Goal: Navigation & Orientation: Find specific page/section

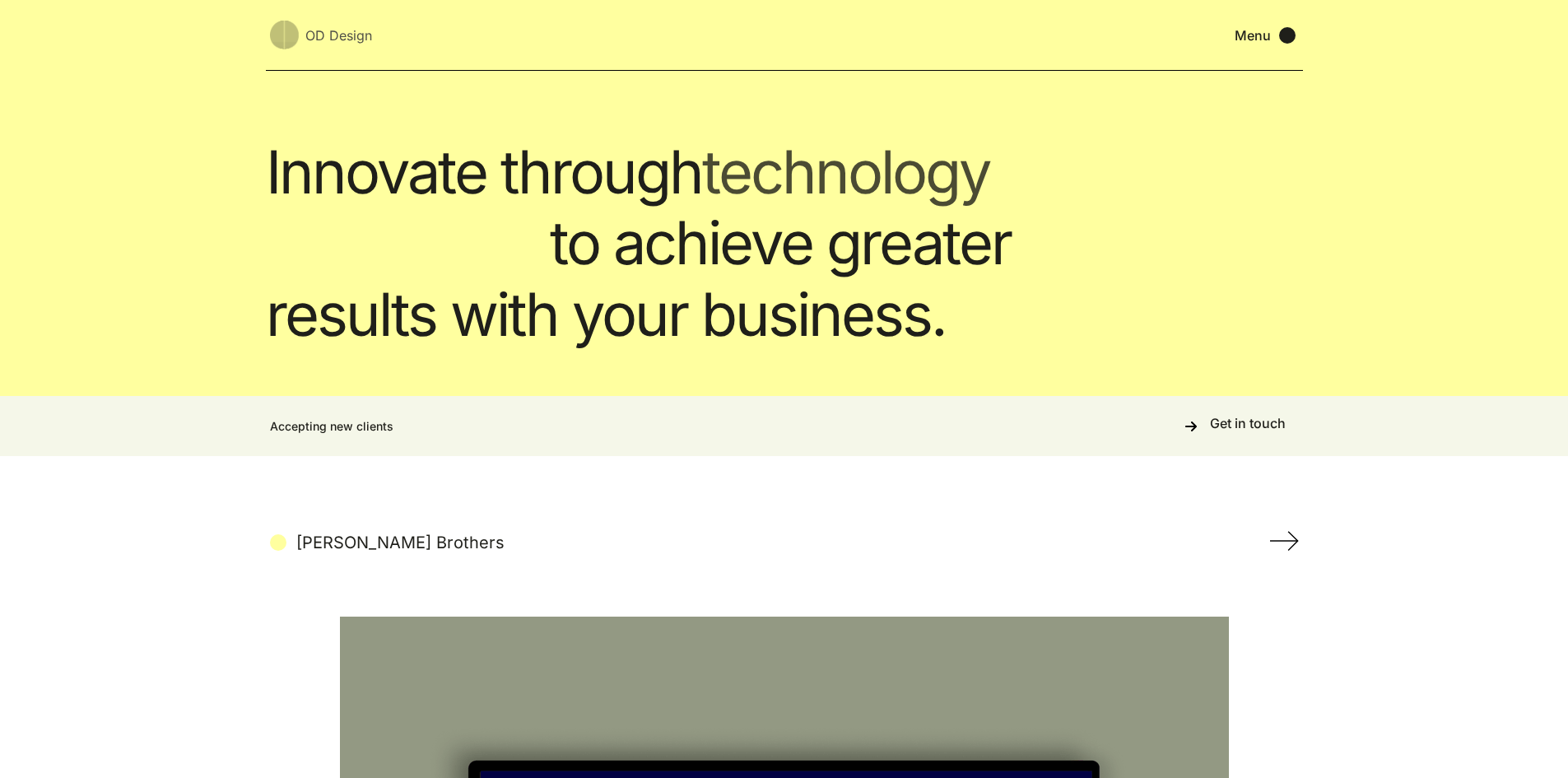
click at [1263, 41] on div "Menu" at bounding box center [1253, 35] width 36 height 16
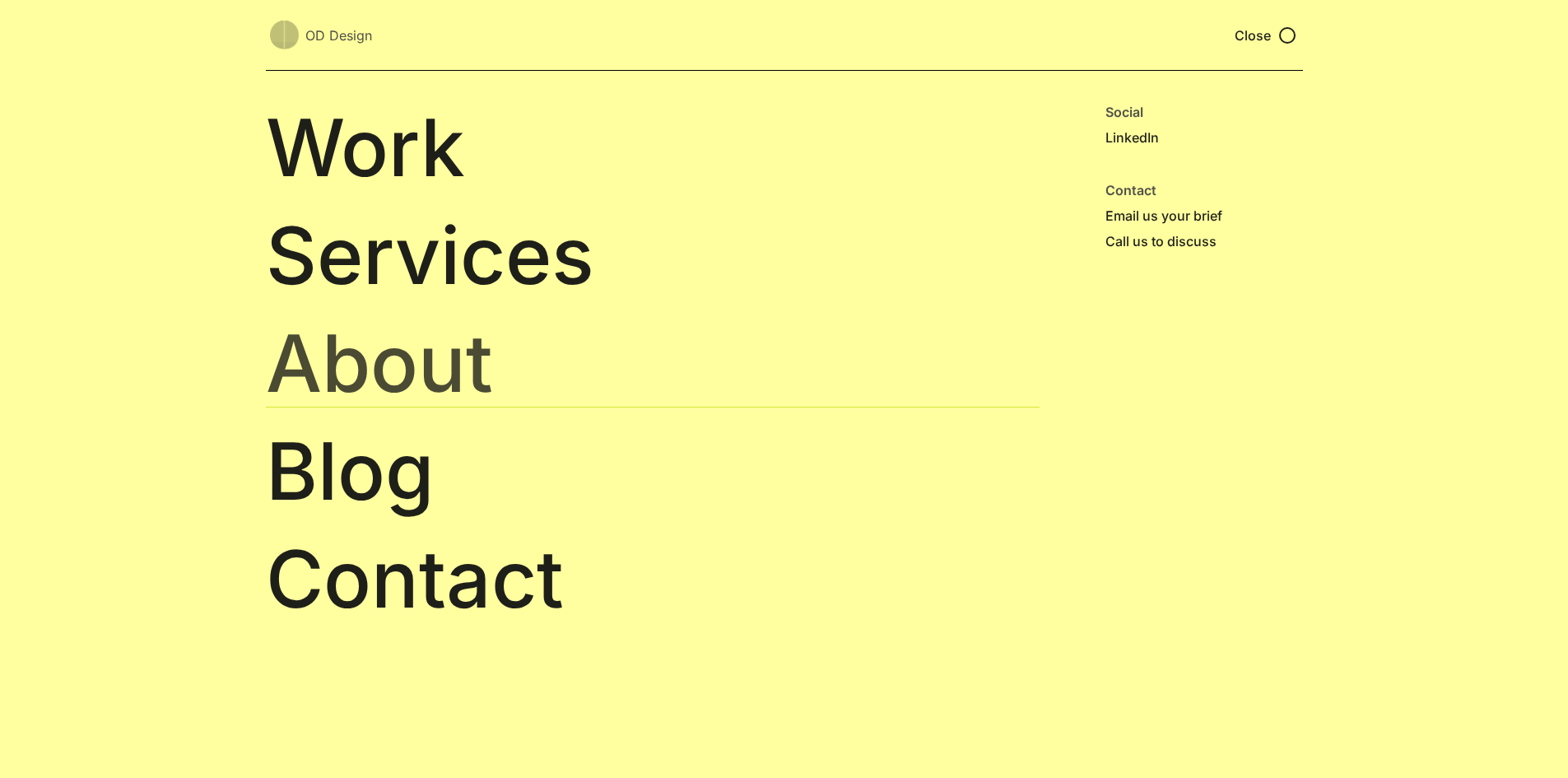
click at [390, 382] on link "About" at bounding box center [653, 364] width 774 height 88
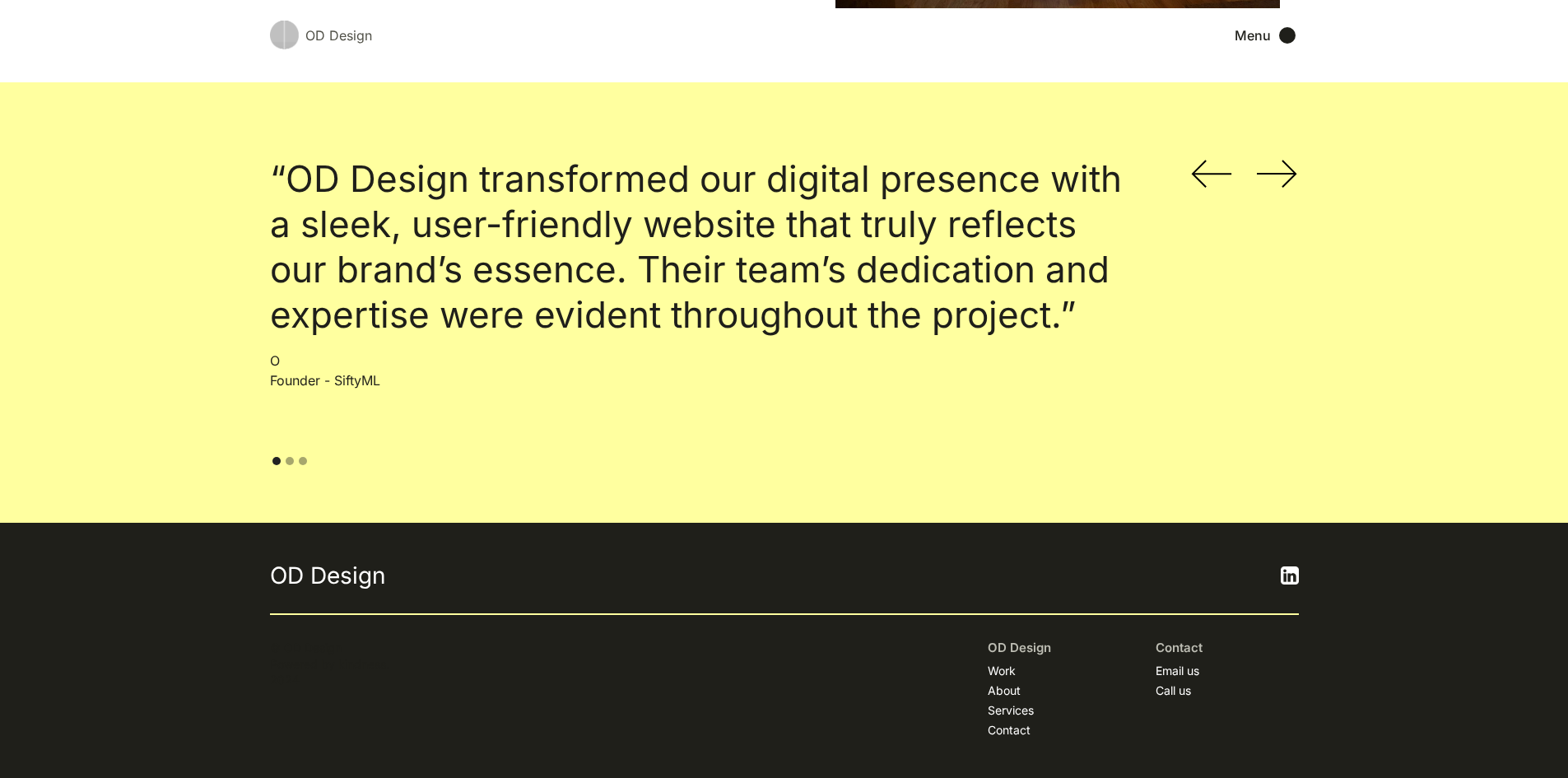
scroll to position [2186, 0]
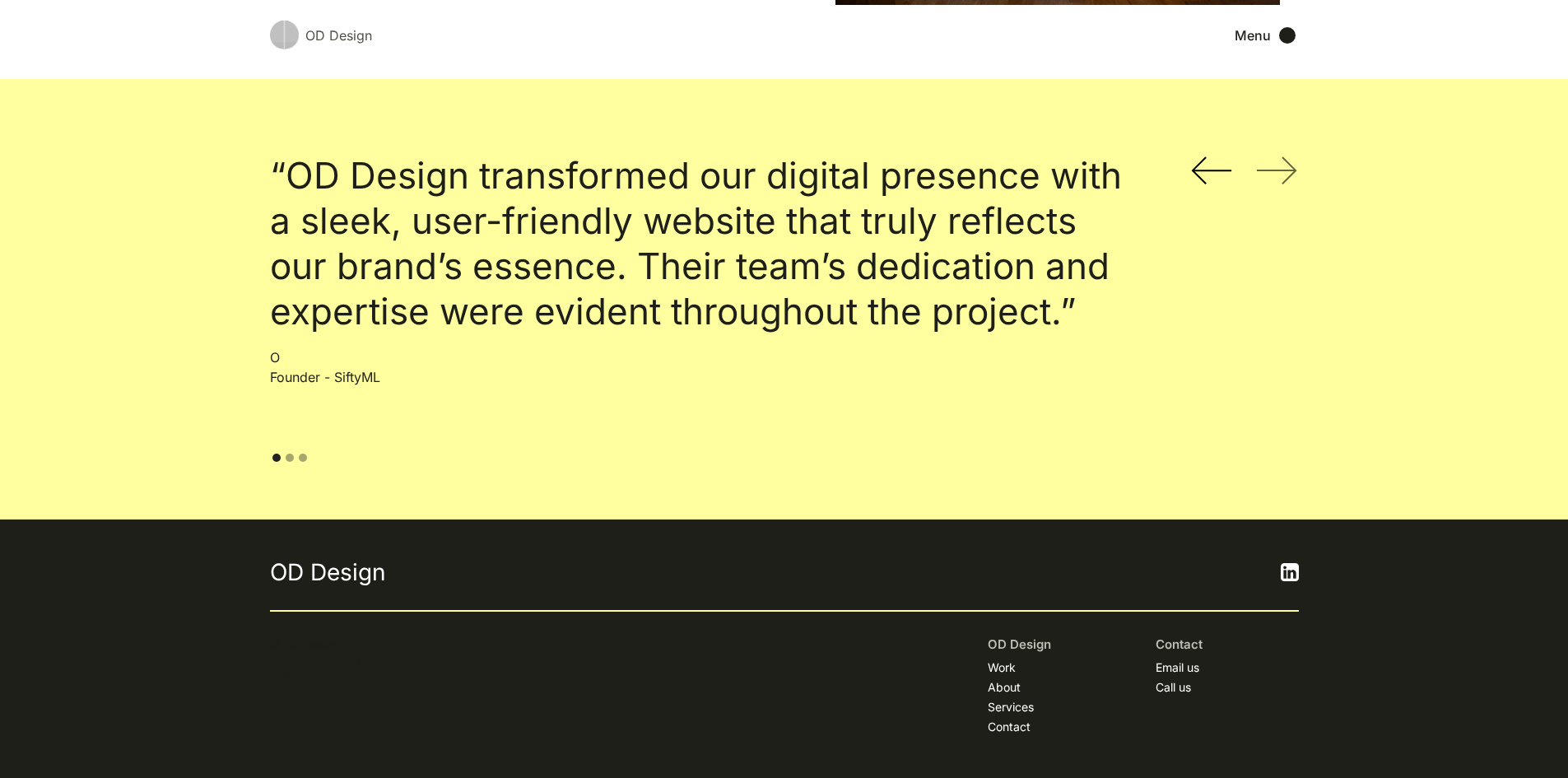
click at [1298, 177] on div "next slide" at bounding box center [1278, 173] width 43 height 33
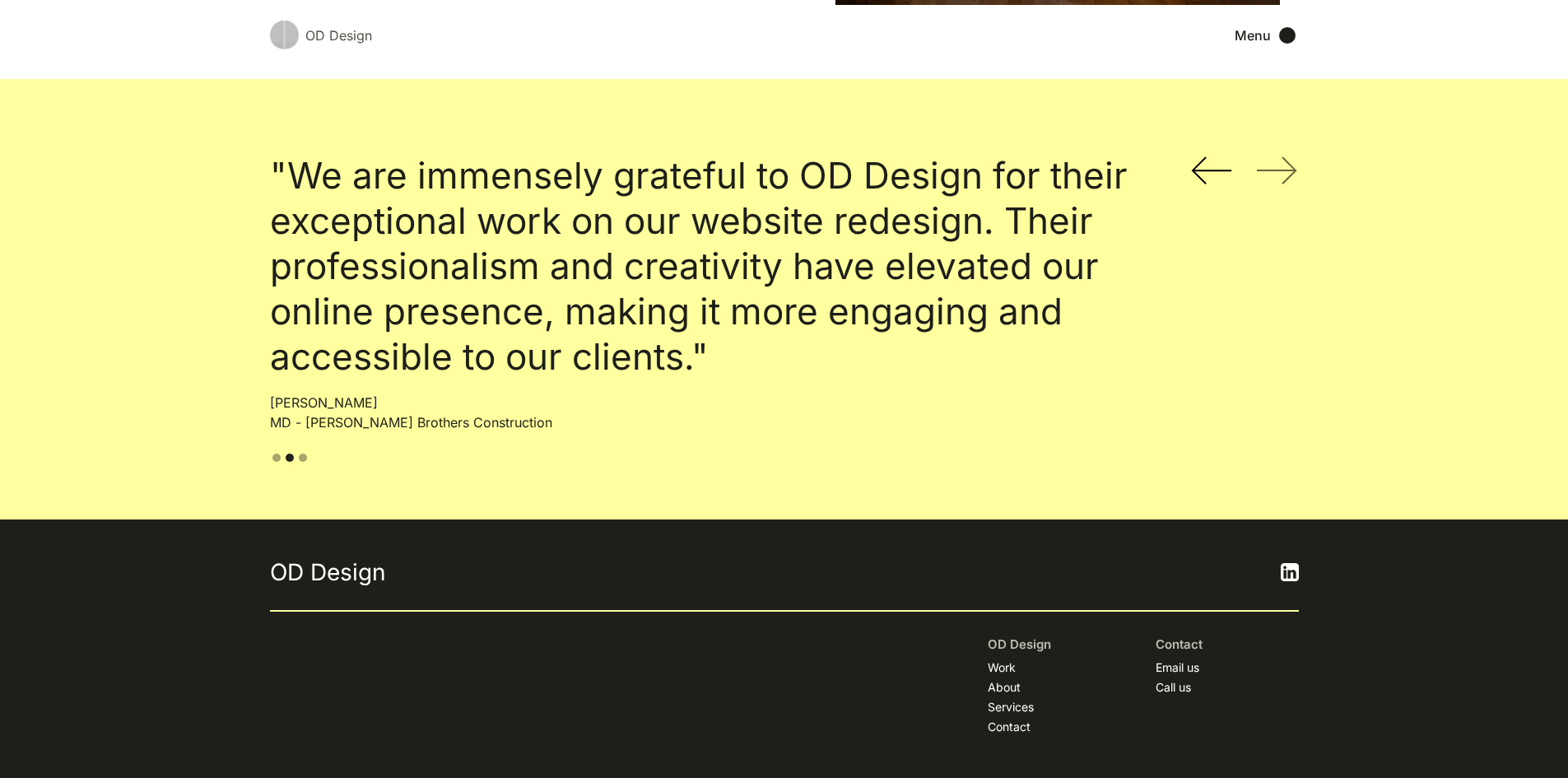
click at [1286, 166] on img "next slide" at bounding box center [1277, 170] width 41 height 28
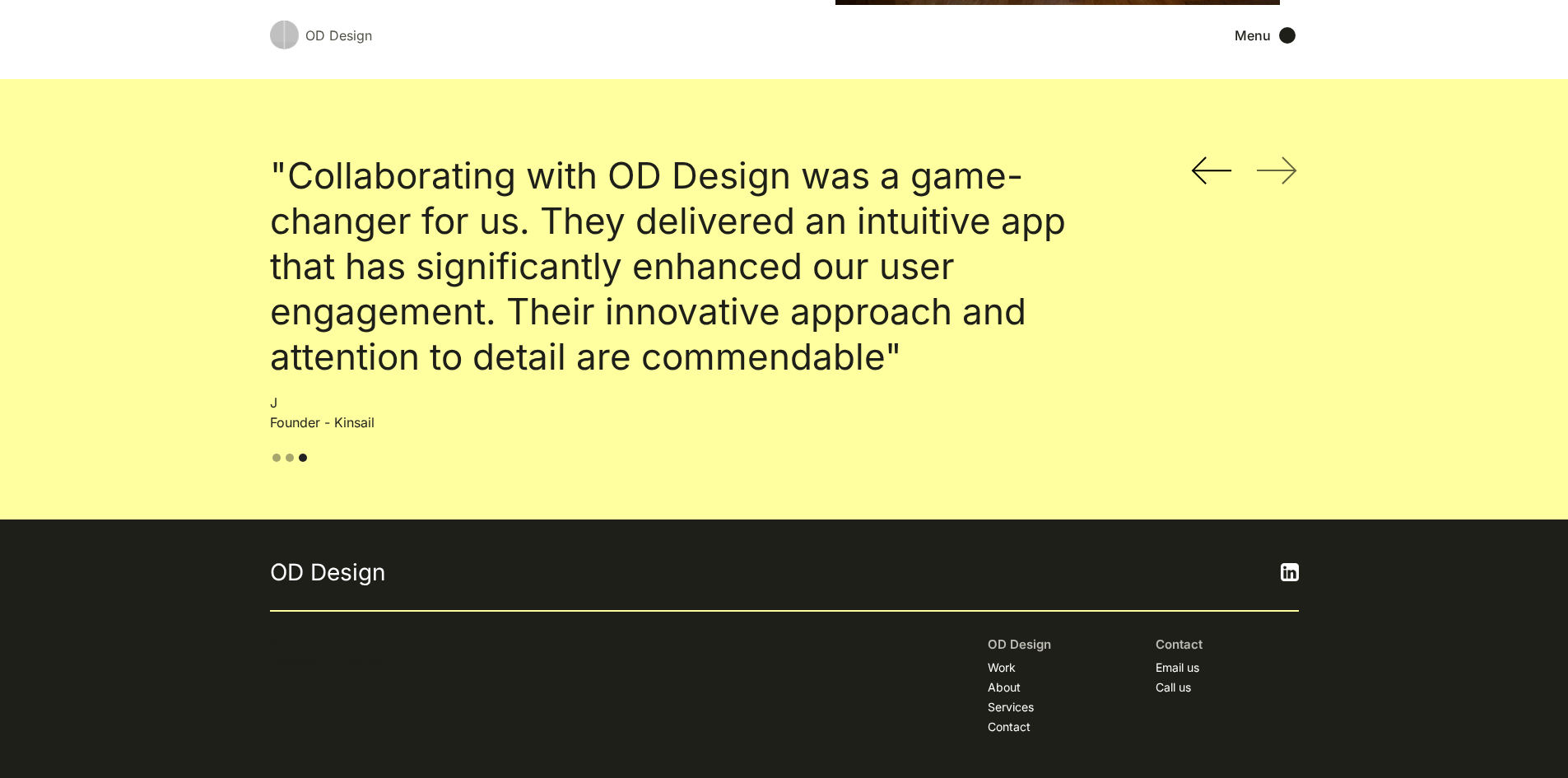
click at [1286, 166] on img "next slide" at bounding box center [1277, 170] width 41 height 28
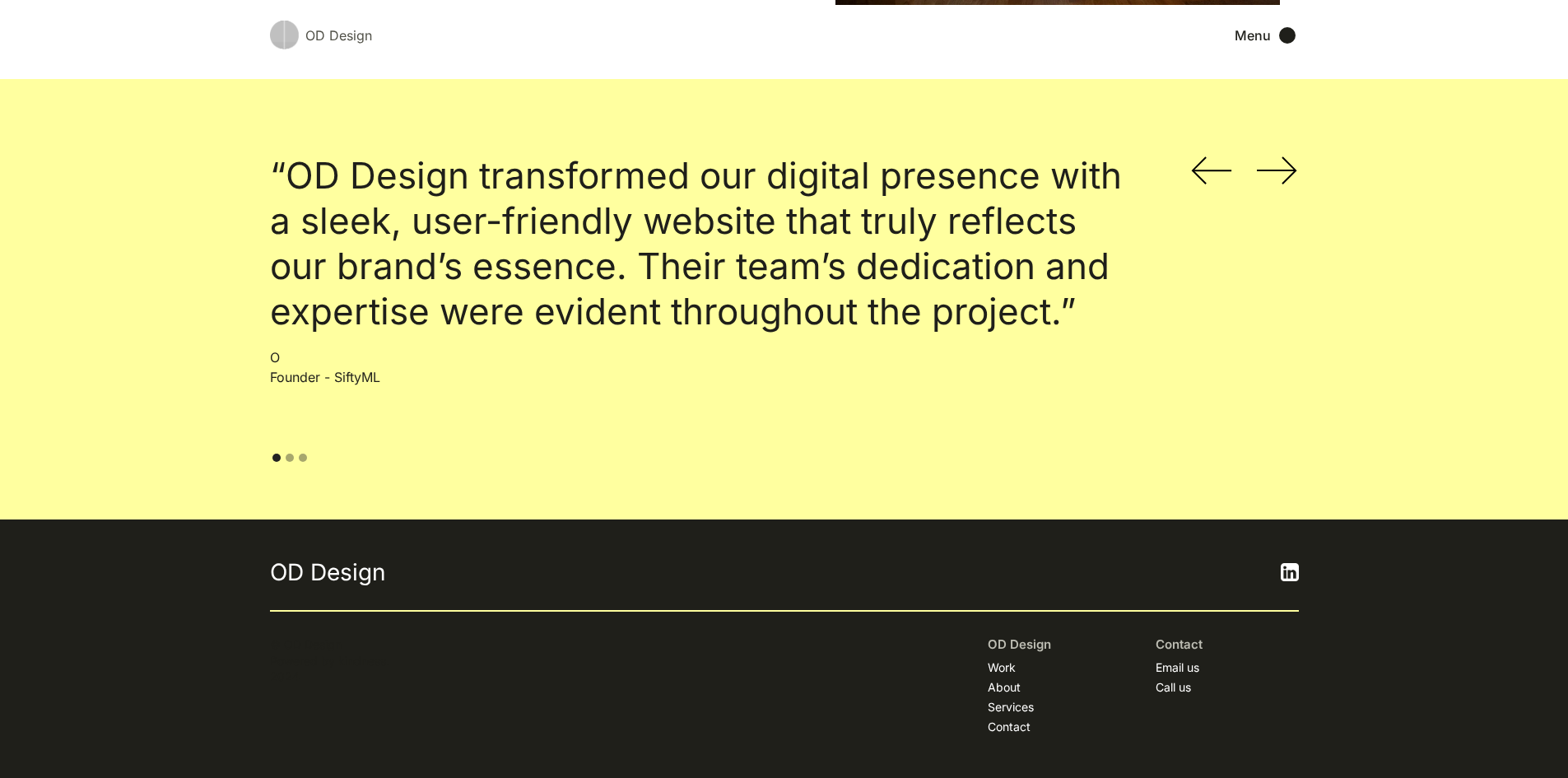
click at [1211, 155] on div "“OD Design transformed our digital presence with a sleek, user-friendly website…" at bounding box center [784, 299] width 1029 height 292
click at [1200, 165] on img "previous slide" at bounding box center [1212, 170] width 41 height 28
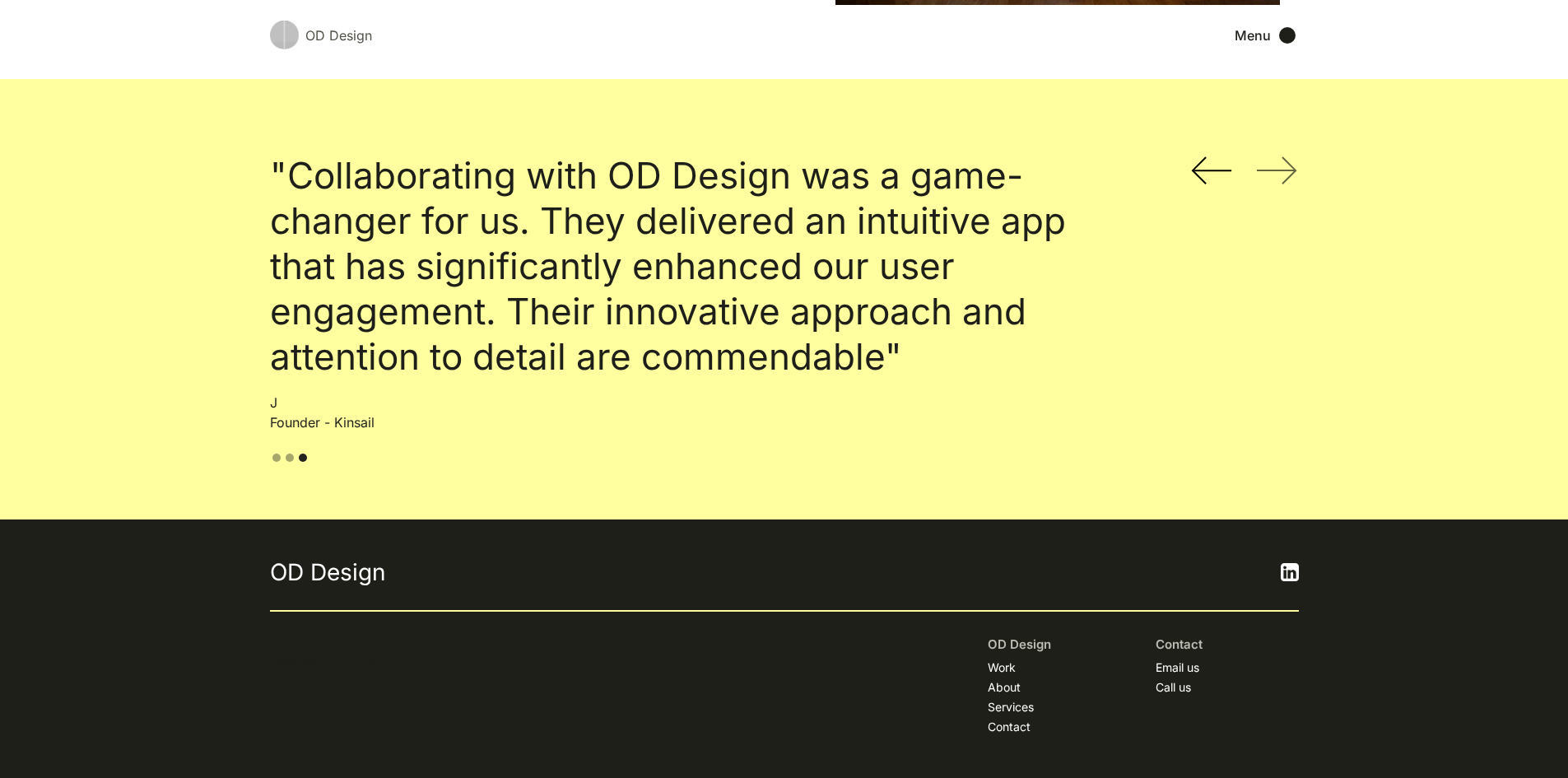
click at [1272, 163] on img "next slide" at bounding box center [1277, 170] width 41 height 28
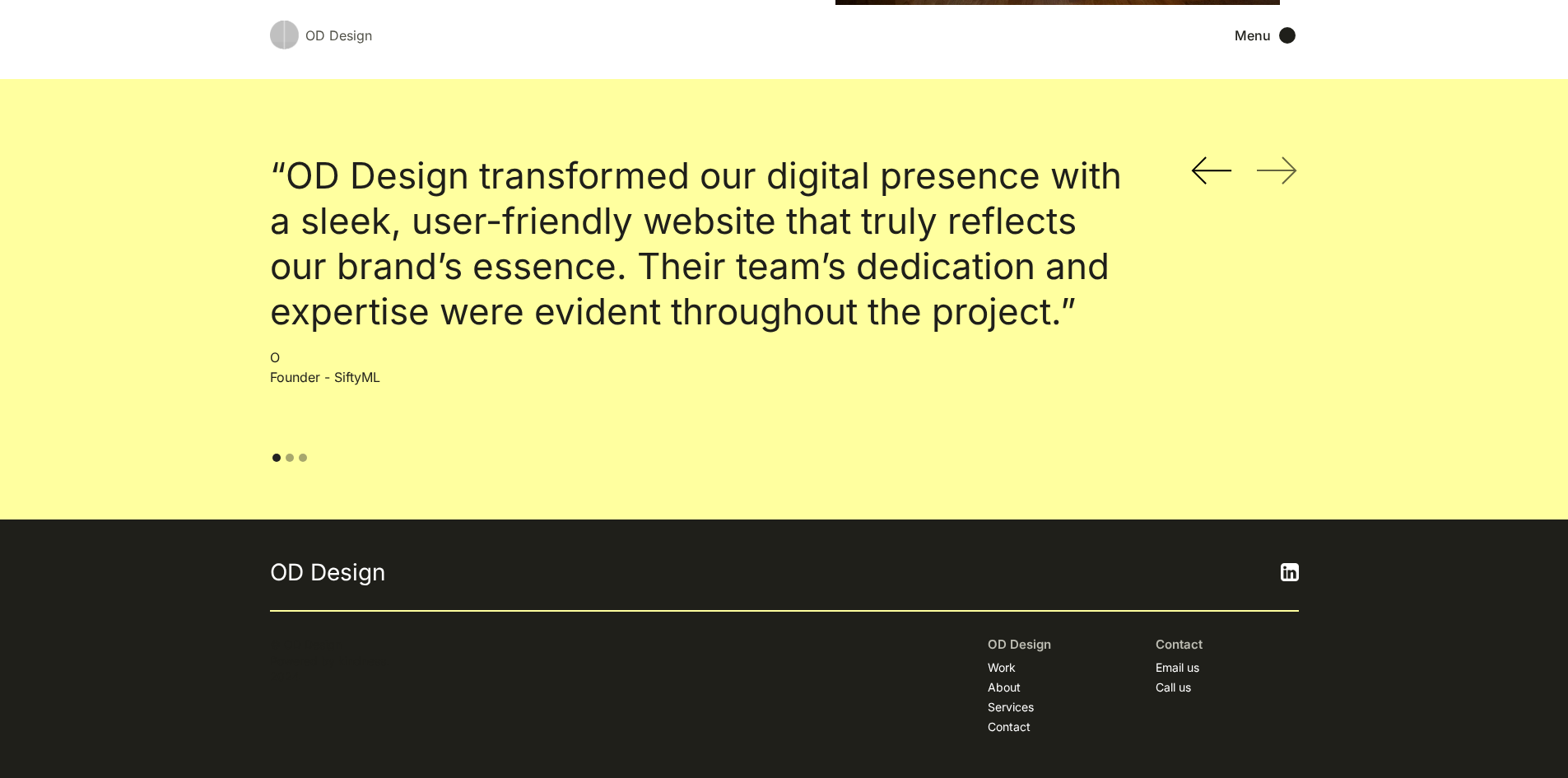
click at [1278, 166] on img "next slide" at bounding box center [1277, 170] width 41 height 28
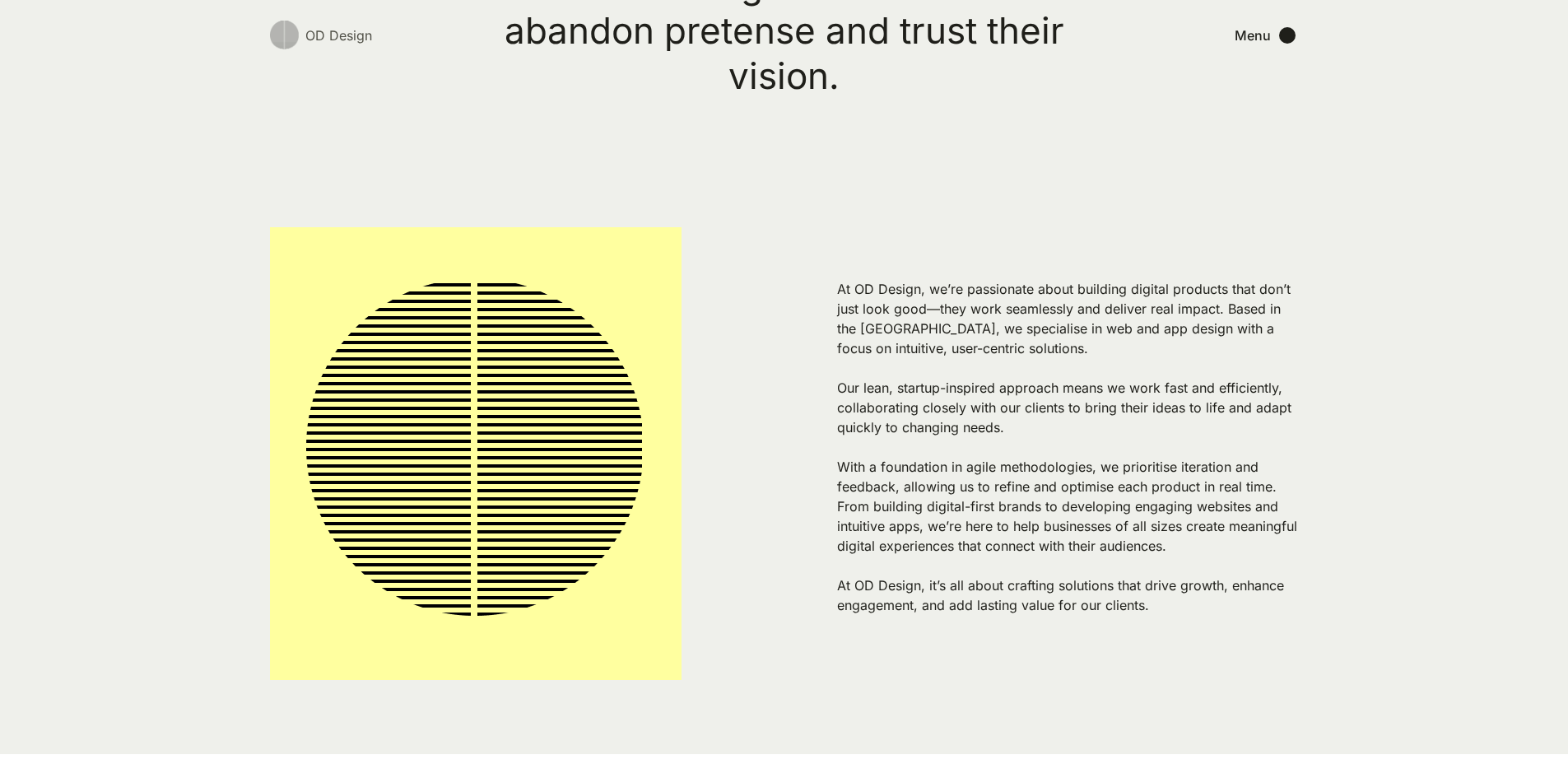
scroll to position [0, 0]
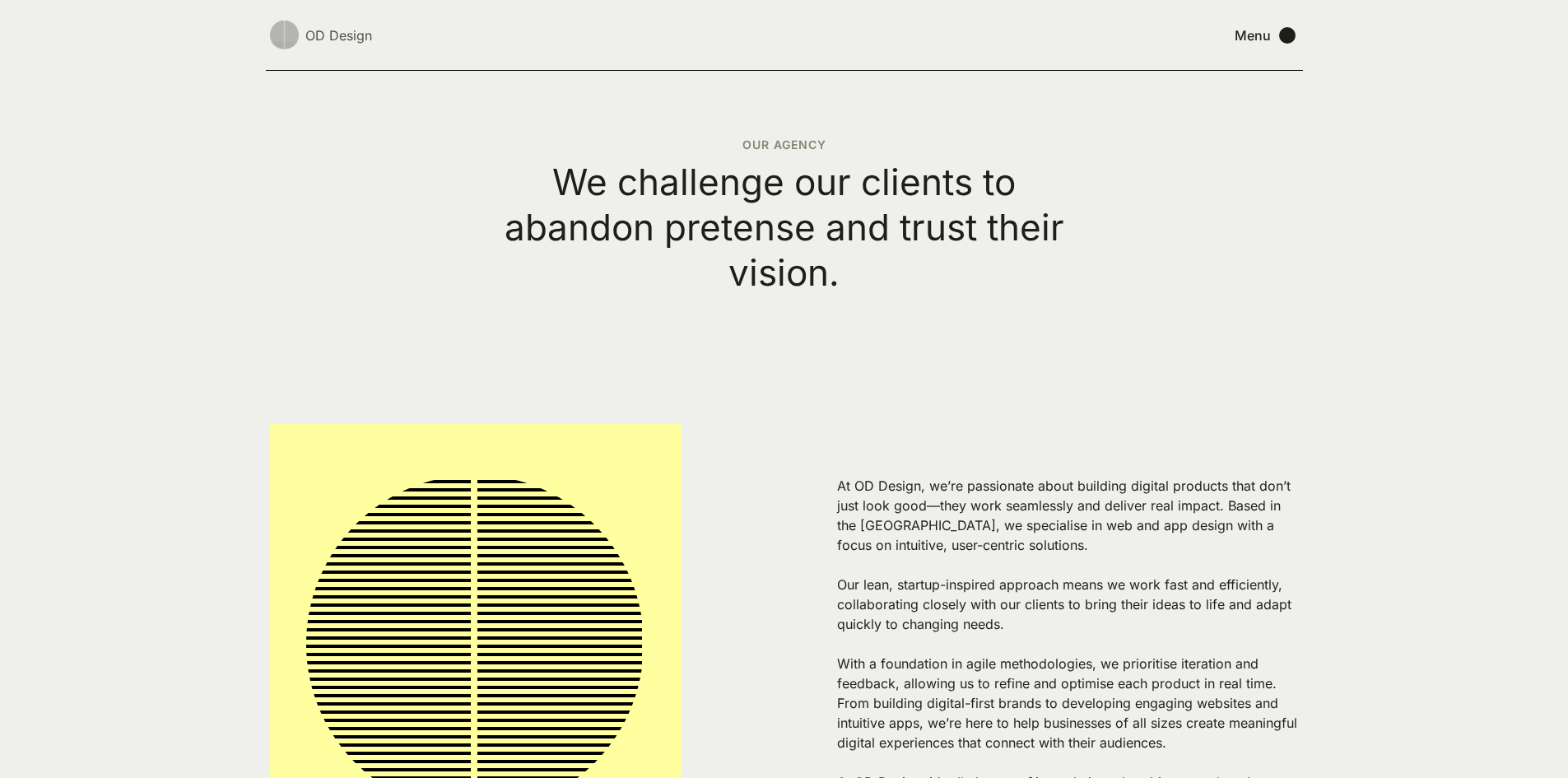
click at [1259, 32] on div "Menu" at bounding box center [1253, 35] width 36 height 16
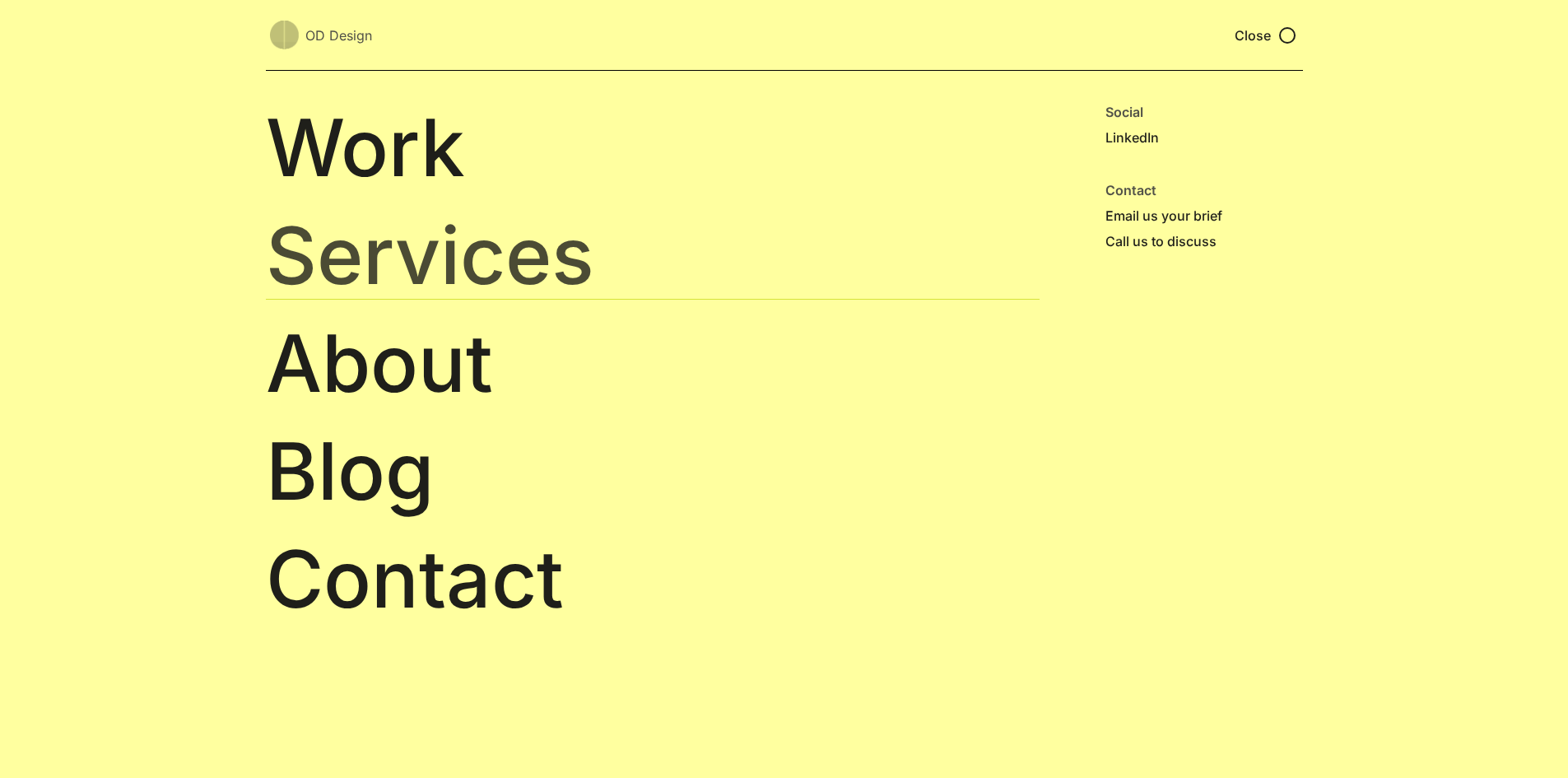
click at [400, 242] on link "Services" at bounding box center [653, 255] width 774 height 88
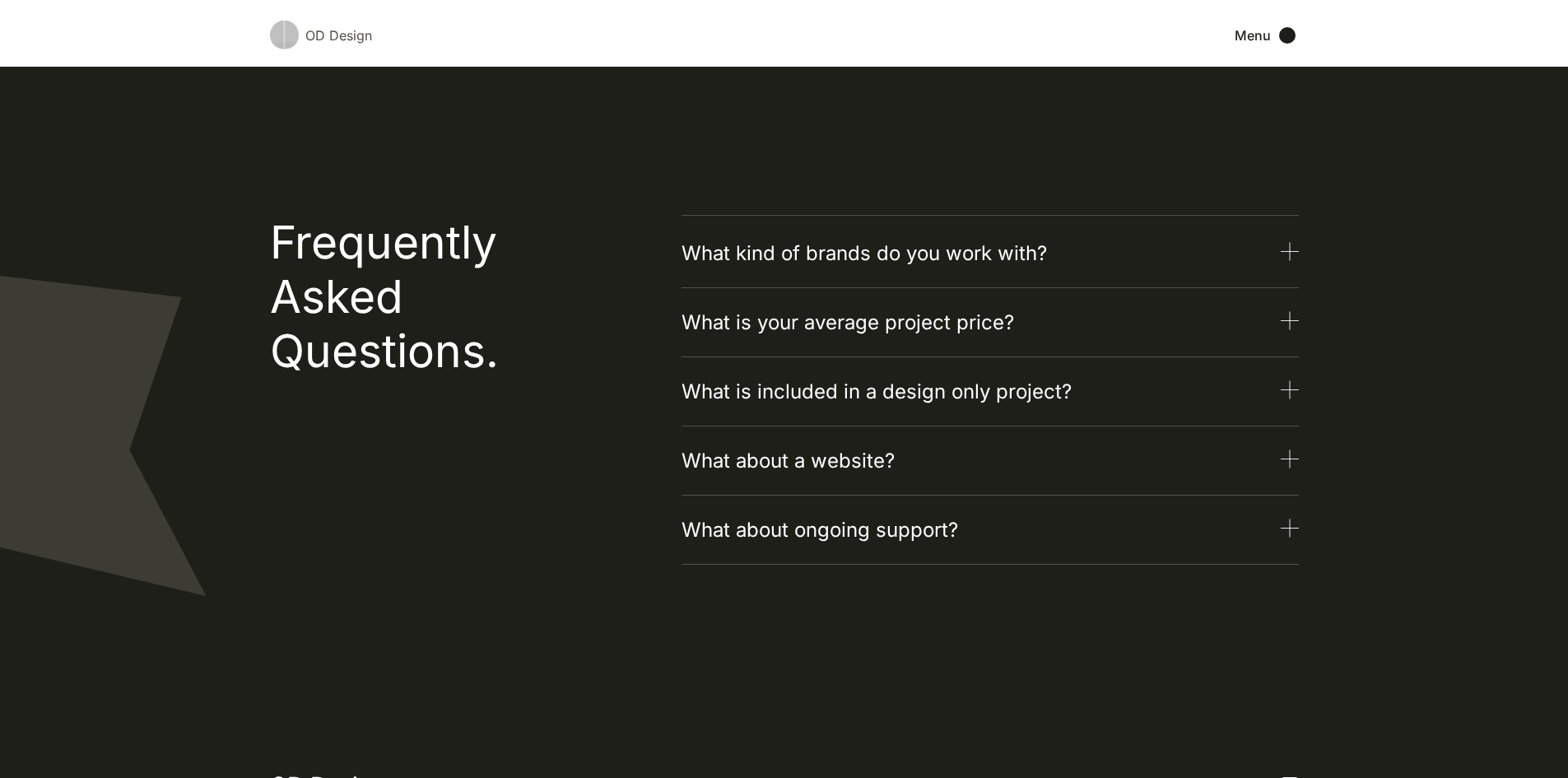
scroll to position [1729, 0]
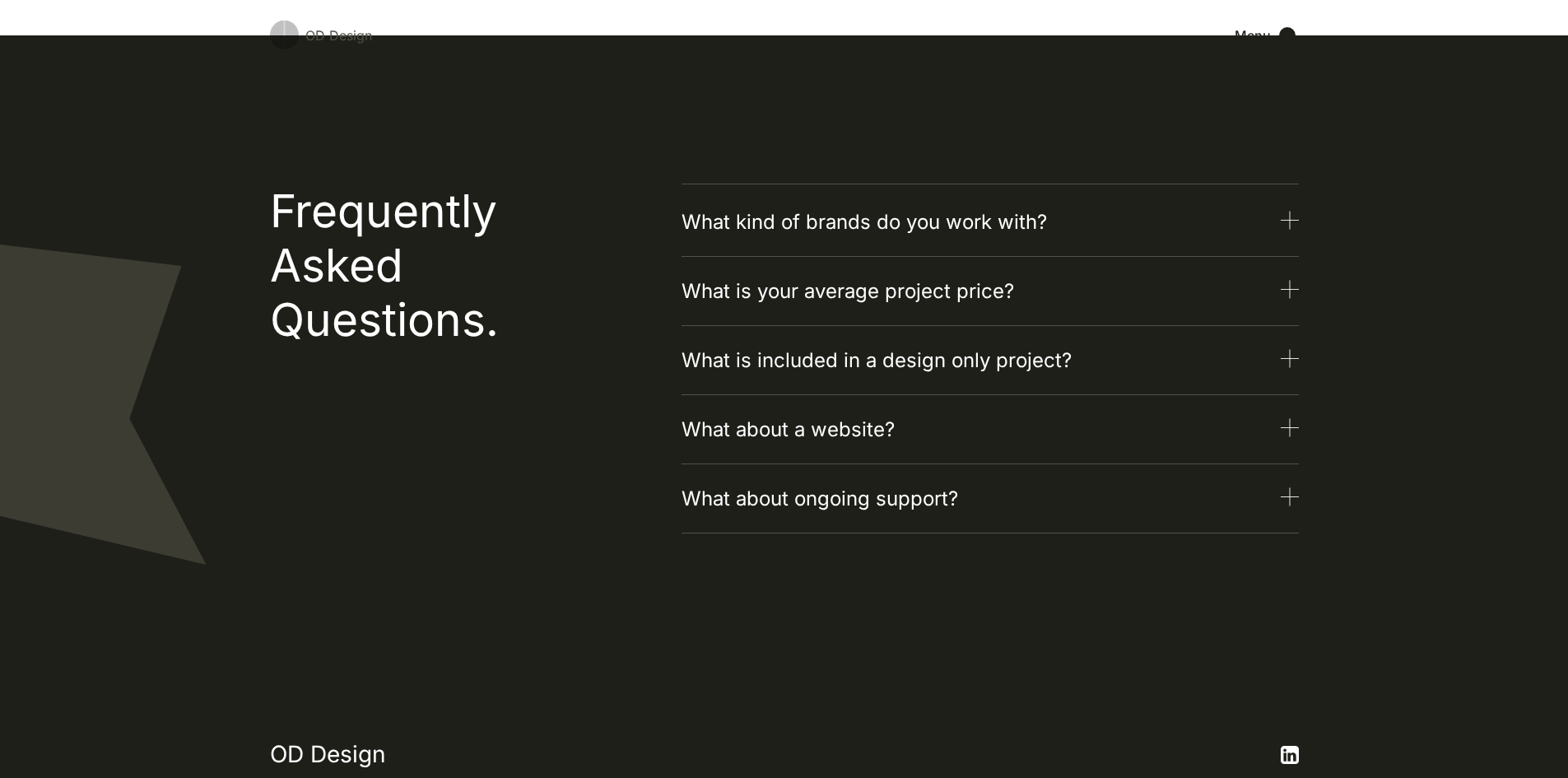
click at [856, 229] on h3 "What kind of brands do you work with?" at bounding box center [865, 223] width 365 height 29
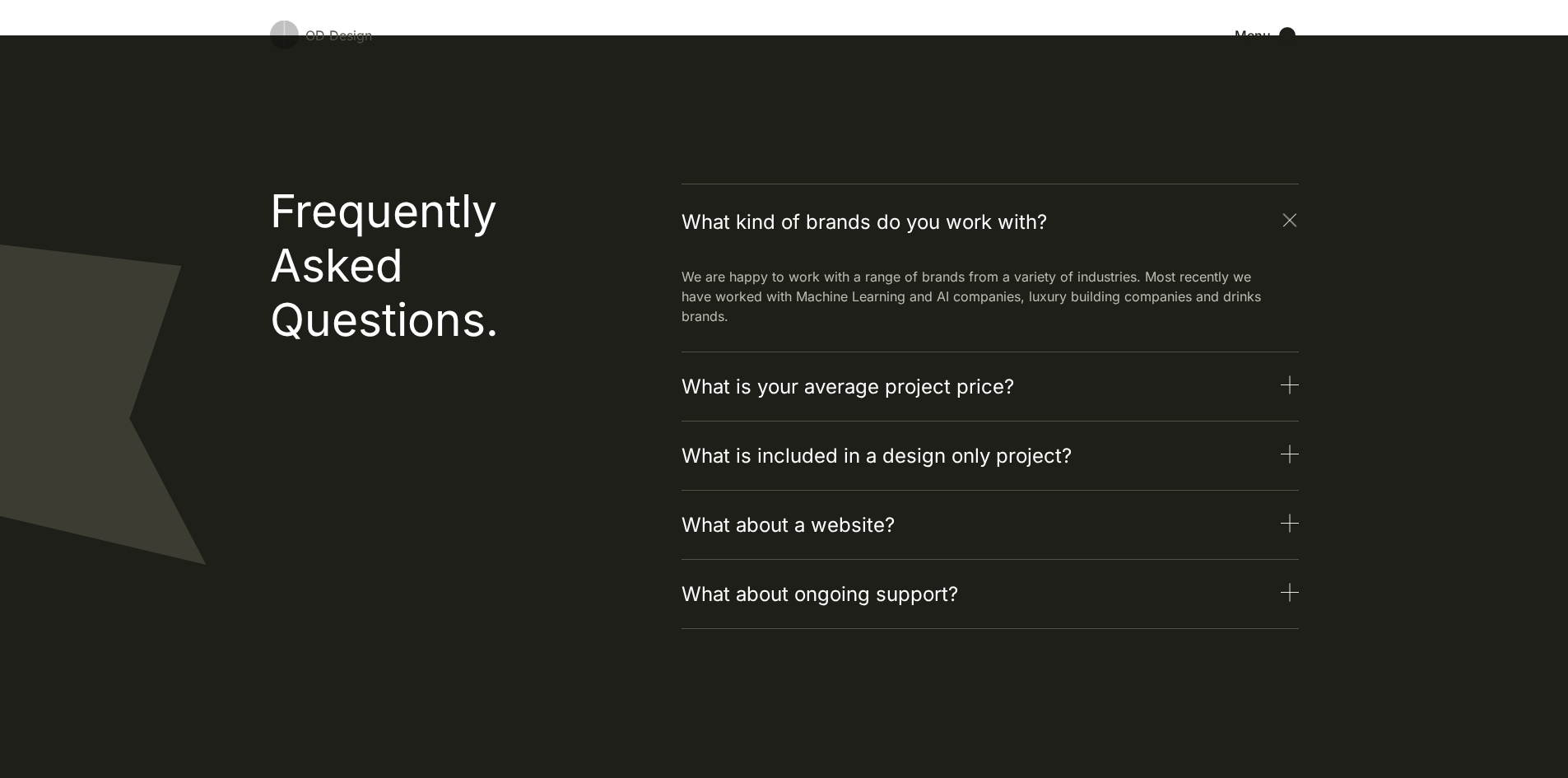
click at [857, 225] on h3 "What kind of brands do you work with?" at bounding box center [865, 223] width 365 height 29
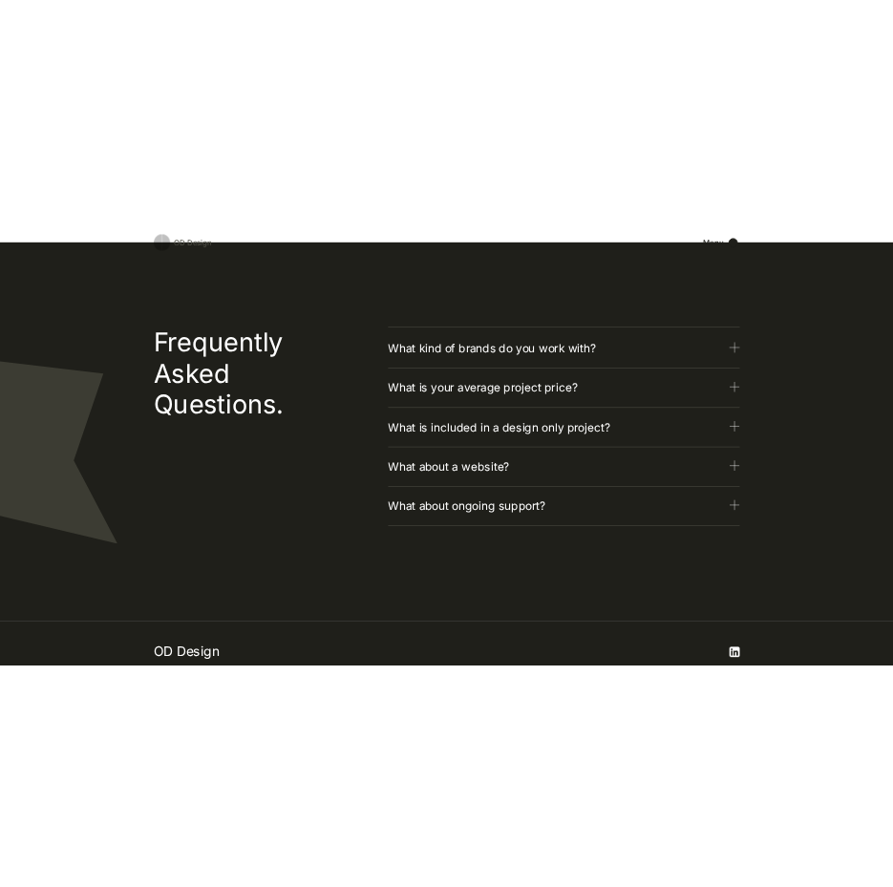
scroll to position [2216, 0]
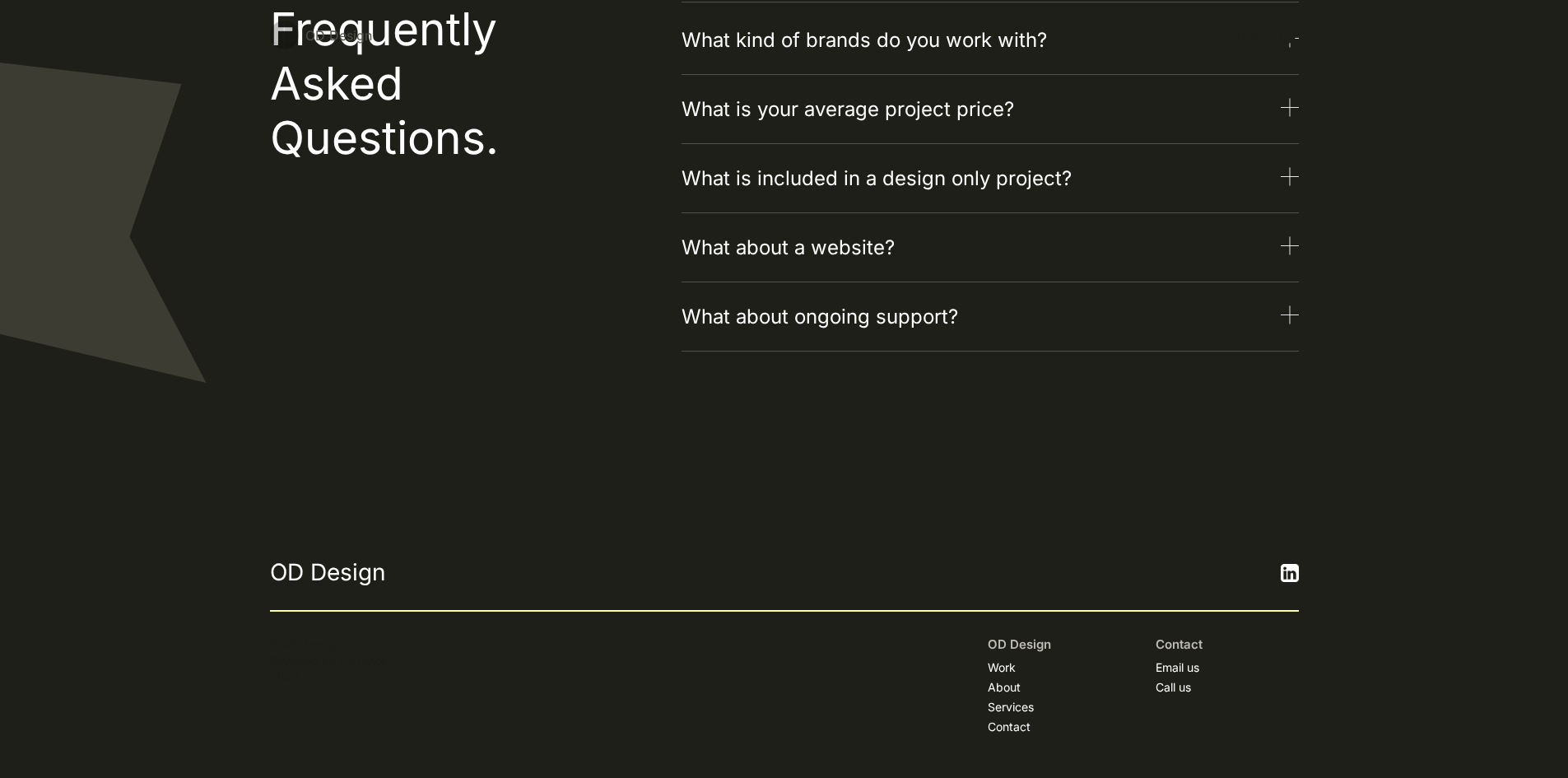
click at [978, 318] on div "What about ongoing support?" at bounding box center [990, 322] width 617 height 40
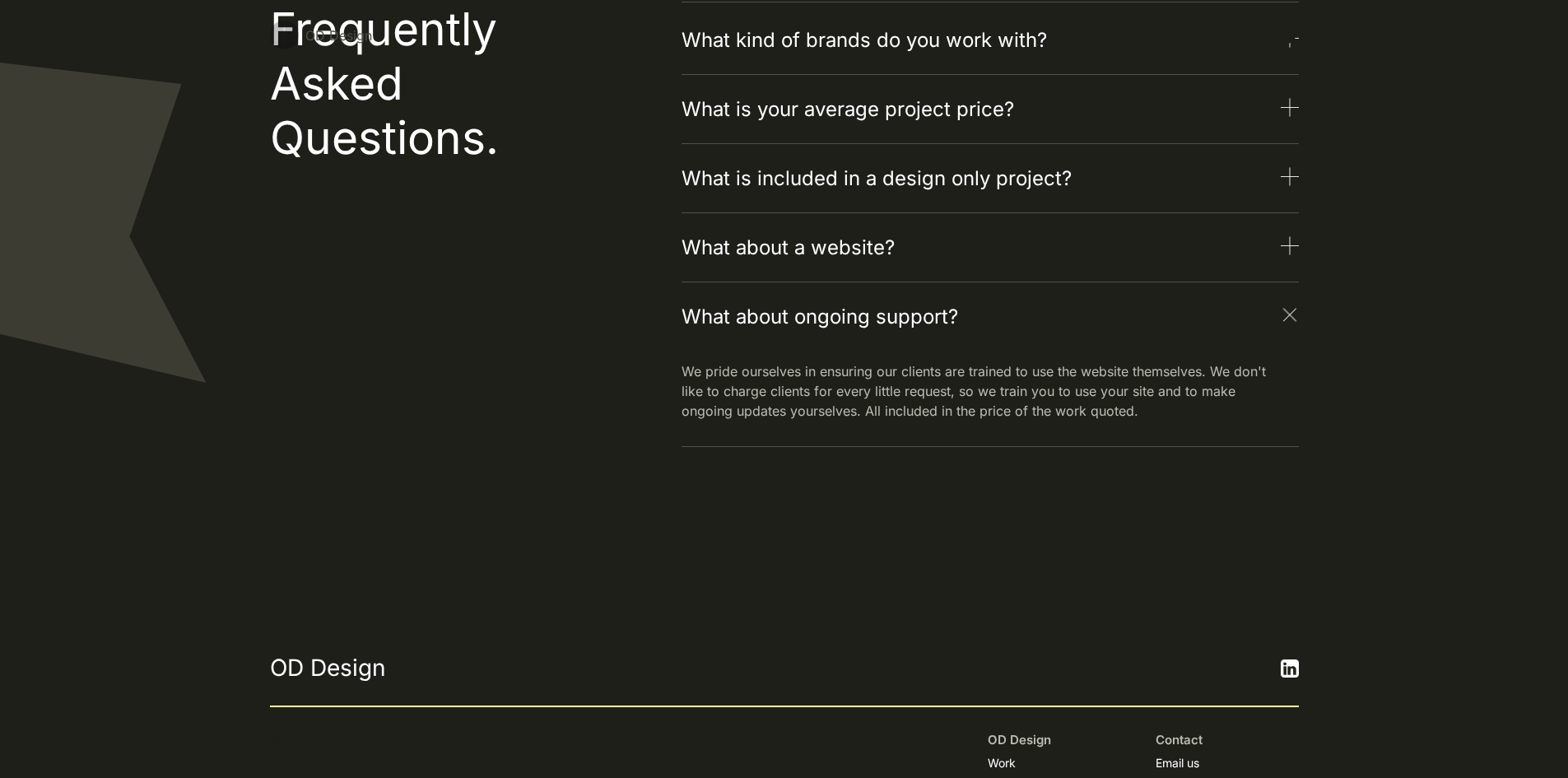
drag, startPoint x: 815, startPoint y: 327, endPoint x: 813, endPoint y: 338, distance: 11.2
click at [815, 326] on h3 "What about ongoing support?" at bounding box center [820, 317] width 277 height 29
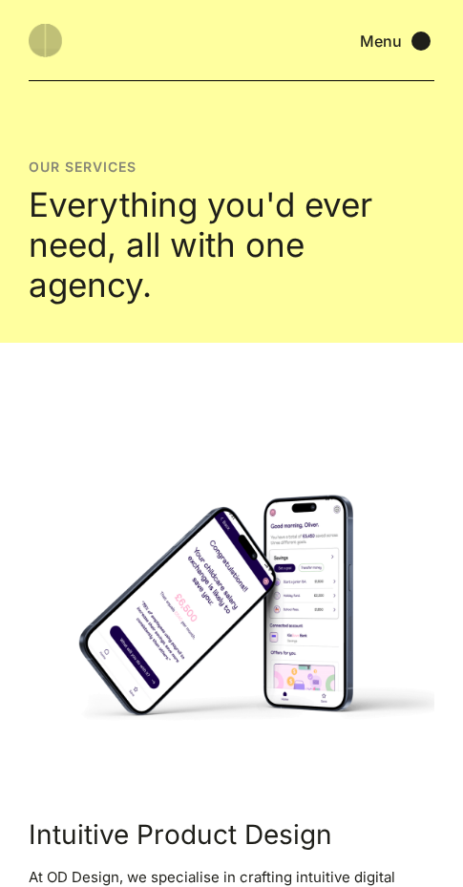
scroll to position [0, 0]
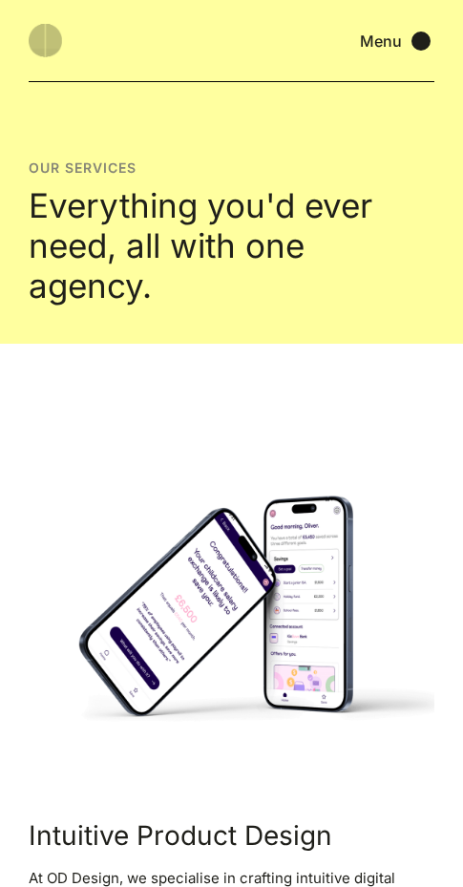
click at [376, 40] on div "Menu" at bounding box center [381, 41] width 42 height 19
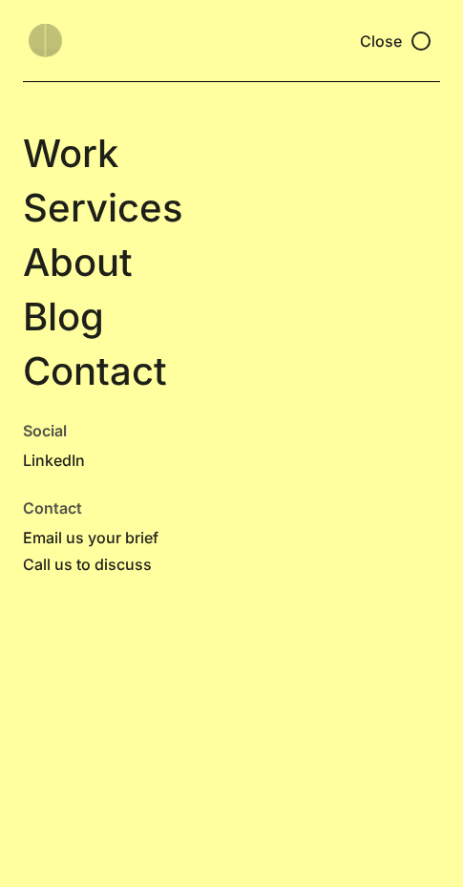
click at [376, 40] on div "Close" at bounding box center [381, 41] width 42 height 19
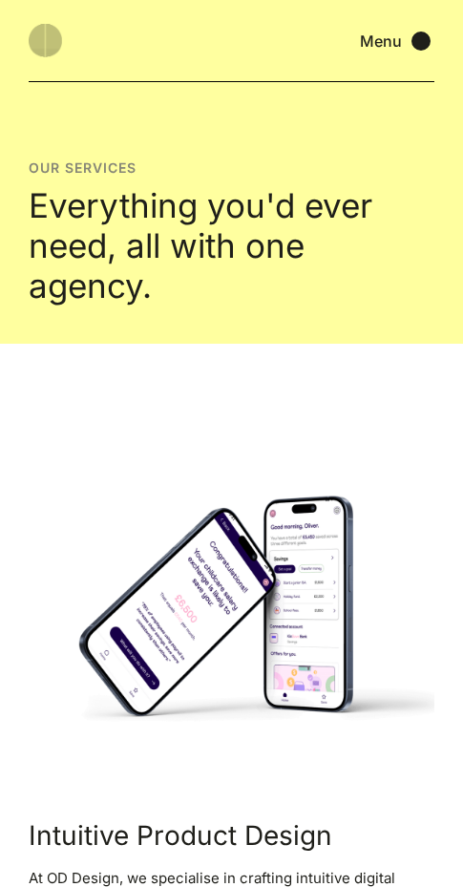
click at [44, 46] on img at bounding box center [45, 40] width 33 height 33
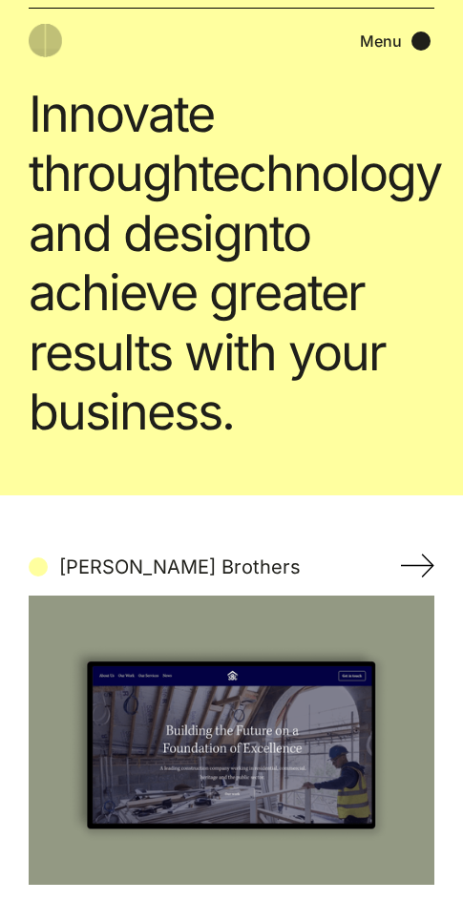
scroll to position [382, 0]
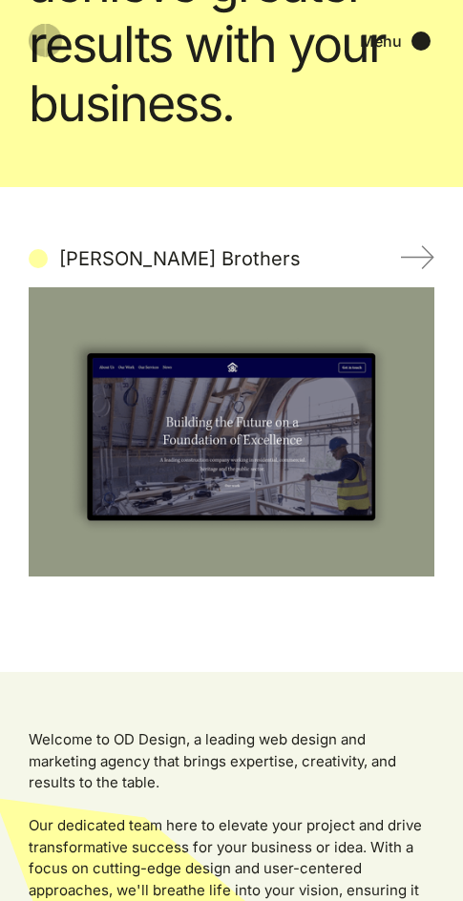
click at [423, 249] on img "next slide" at bounding box center [417, 256] width 33 height 23
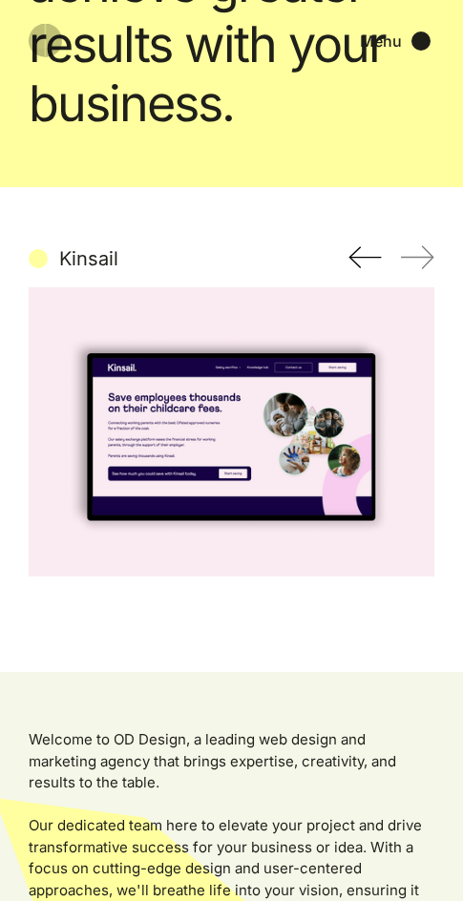
click at [424, 257] on img "next slide" at bounding box center [417, 256] width 33 height 23
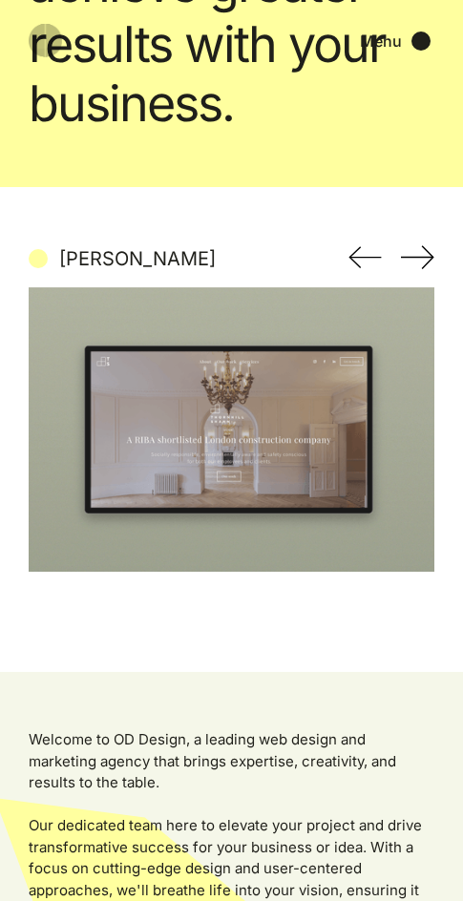
click at [223, 404] on img "3 of 4" at bounding box center [232, 429] width 406 height 285
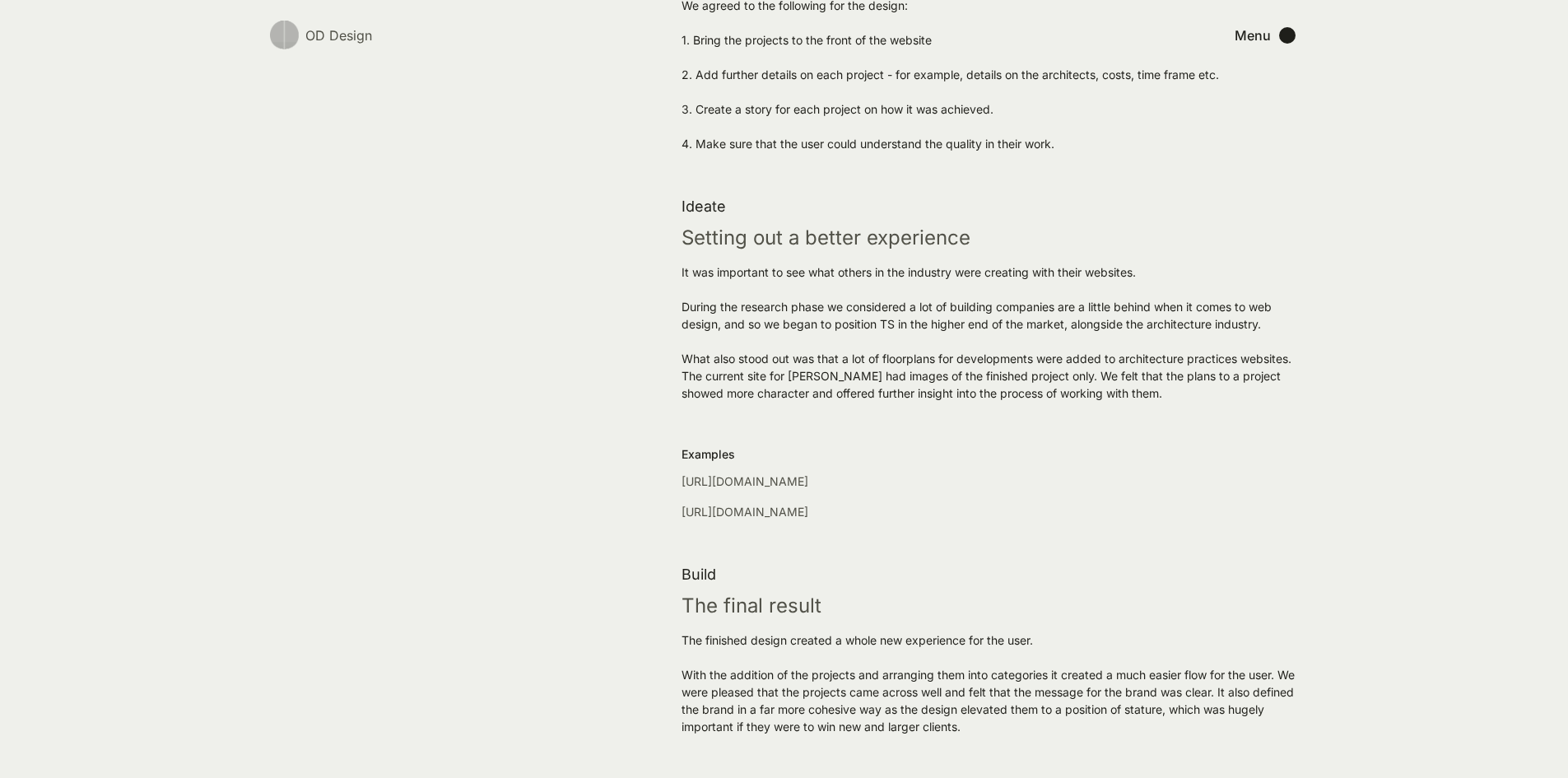
scroll to position [2306, 0]
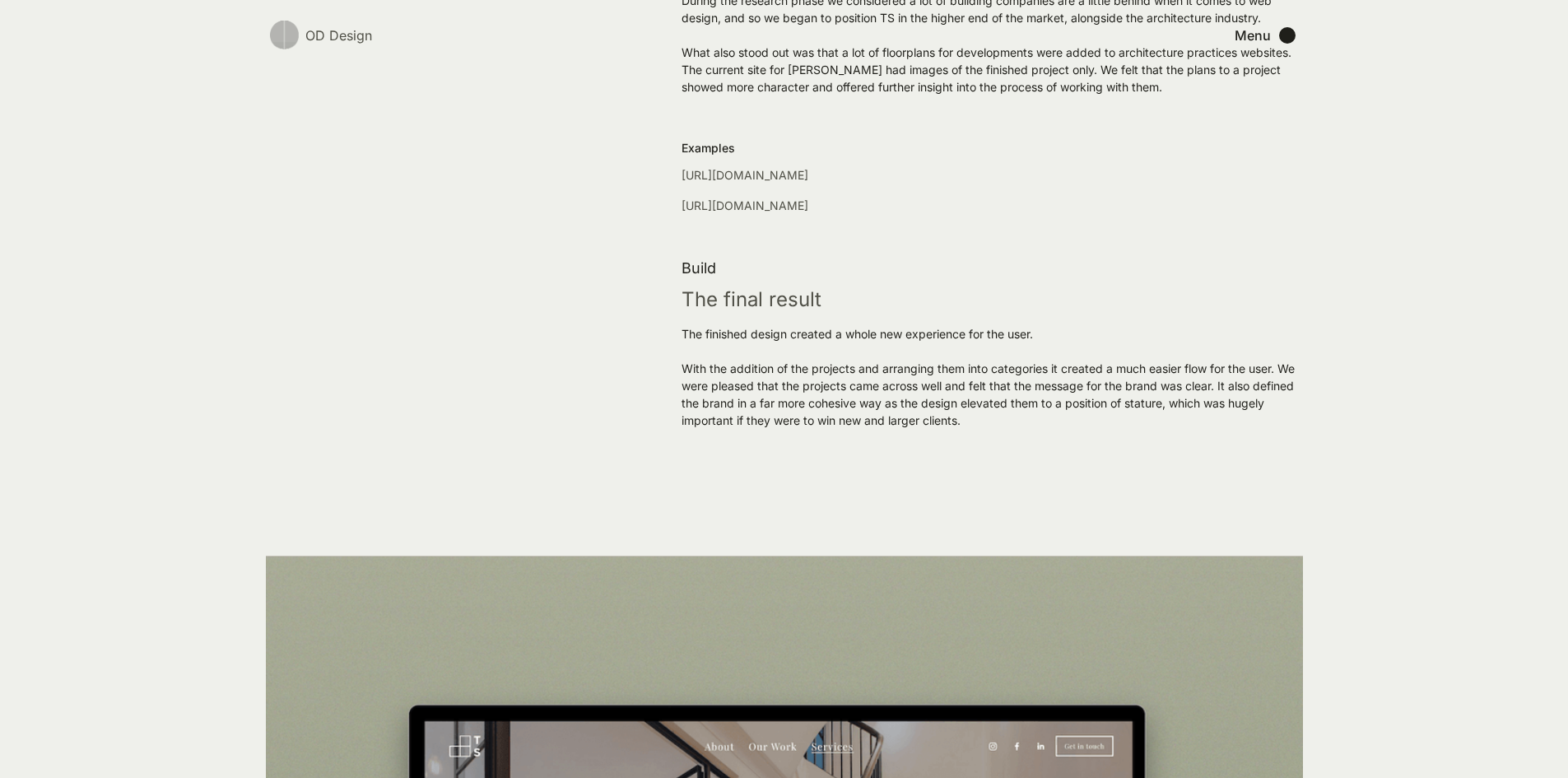
click at [398, 210] on link "[URL][DOMAIN_NAME]" at bounding box center [745, 205] width 127 height 14
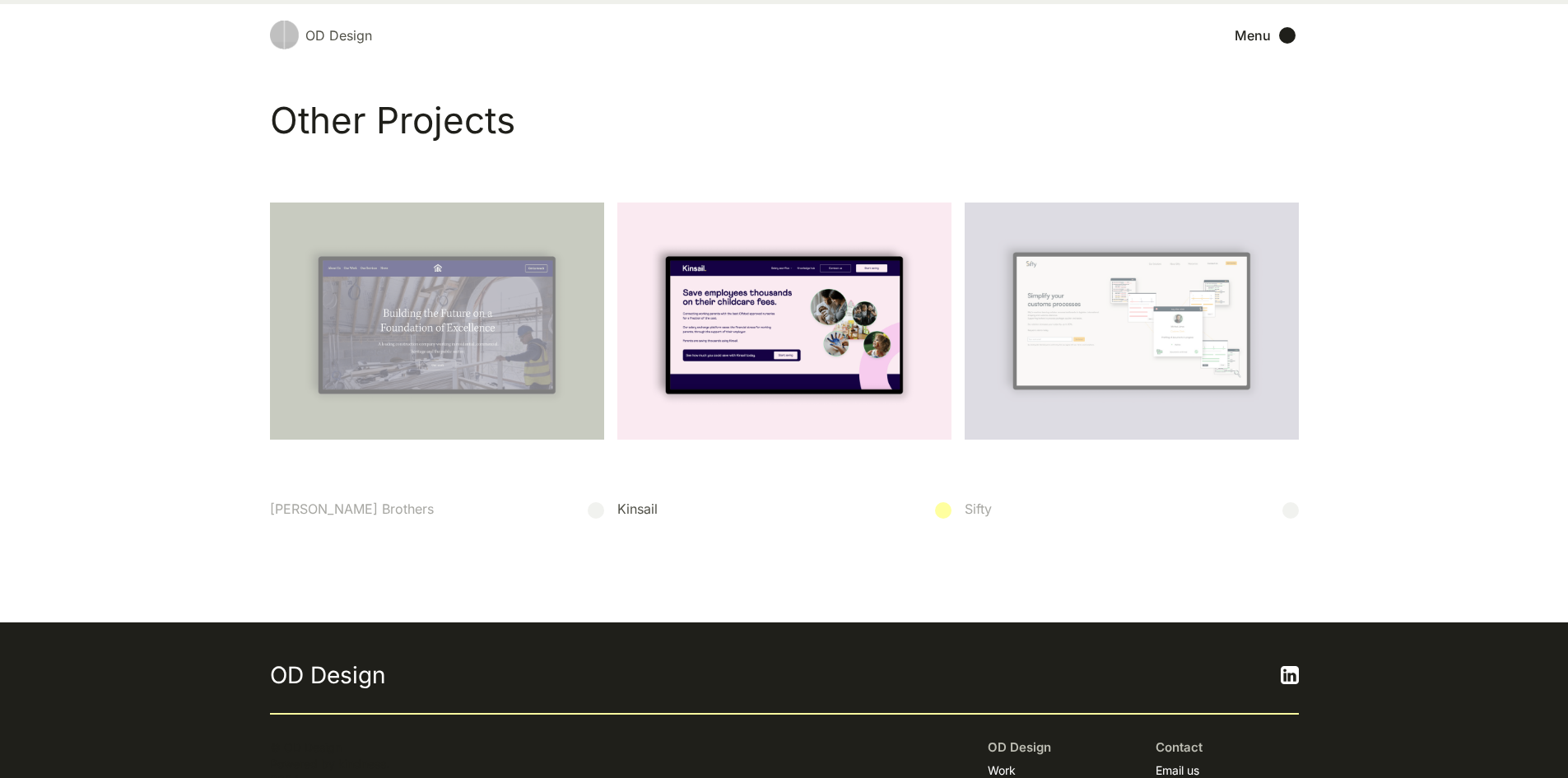
scroll to position [9131, 0]
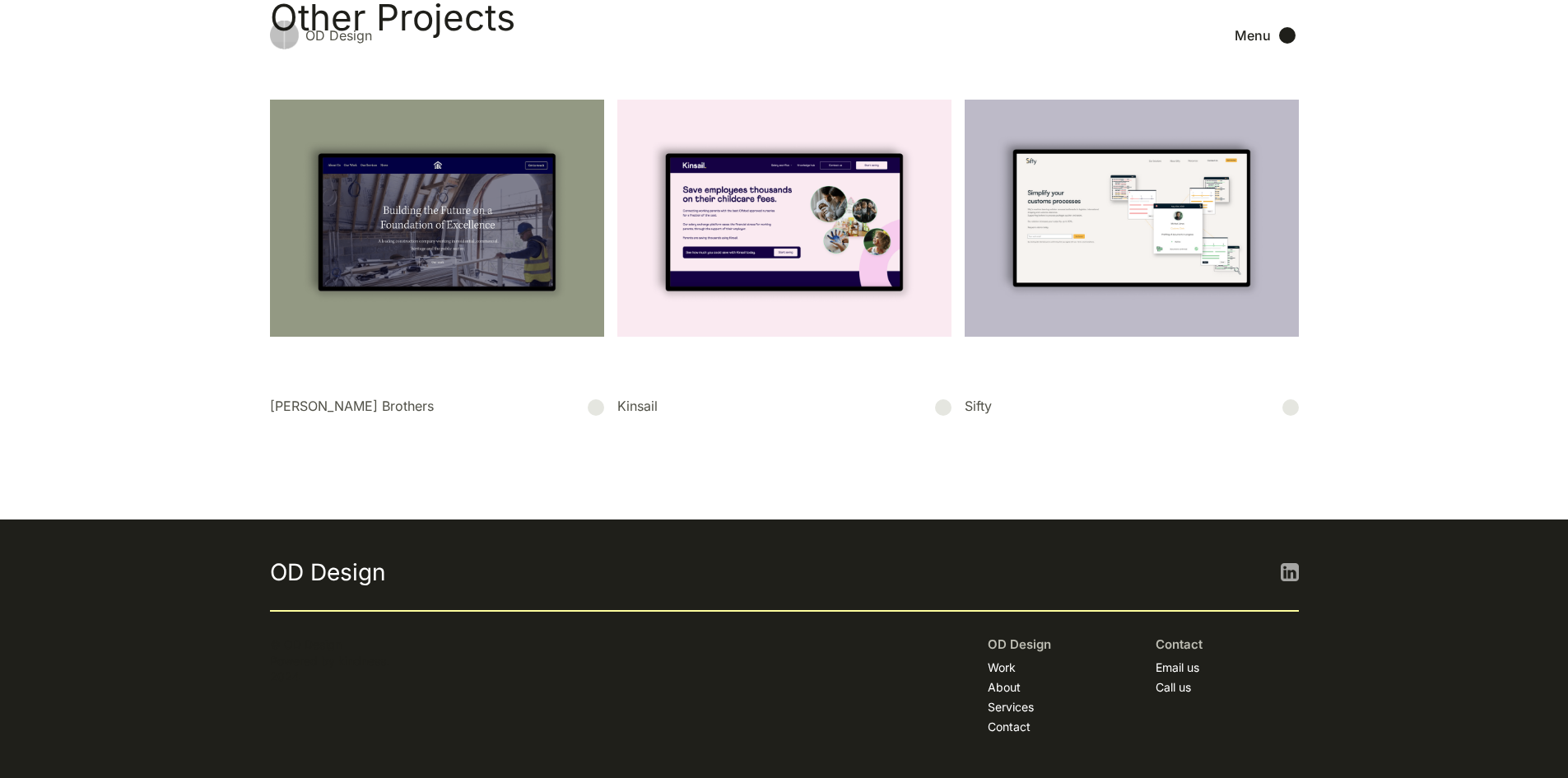
click at [398, 576] on img at bounding box center [1290, 572] width 18 height 18
